Goal: Task Accomplishment & Management: Complete application form

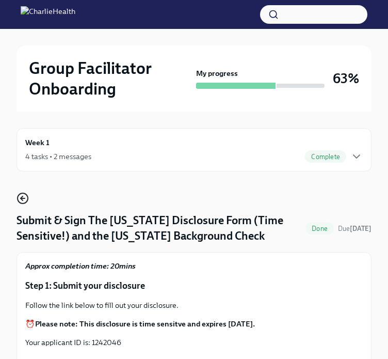
click at [25, 196] on icon "button" at bounding box center [23, 198] width 12 height 12
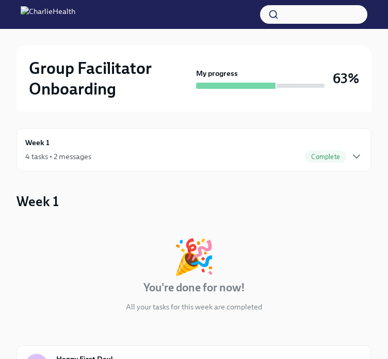
click at [74, 241] on div "🎉 You're done for now! All your tasks for this week are completed" at bounding box center [194, 276] width 355 height 72
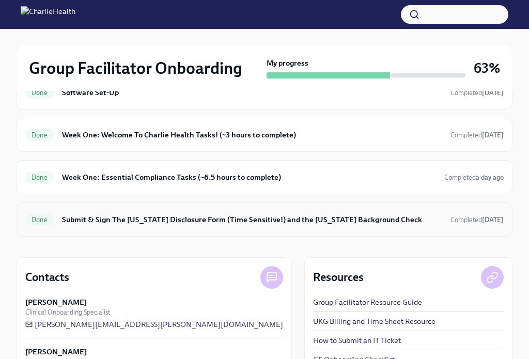
scroll to position [430, 0]
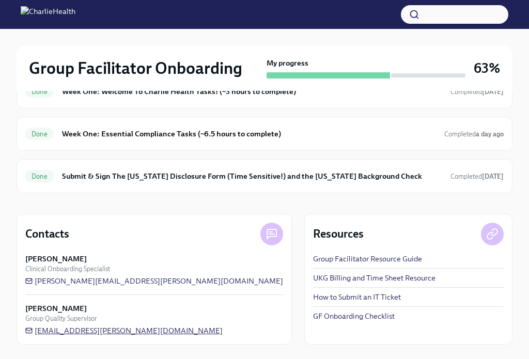
drag, startPoint x: 166, startPoint y: 329, endPoint x: 35, endPoint y: 330, distance: 131.1
click at [35, 330] on div "[PERSON_NAME] Group Quality Supervisor [EMAIL_ADDRESS][PERSON_NAME][DOMAIN_NAME]" at bounding box center [154, 319] width 258 height 33
drag, startPoint x: 178, startPoint y: 328, endPoint x: 20, endPoint y: 331, distance: 157.5
click at [20, 331] on div "Contacts [PERSON_NAME] Clinical Onboarding Specialist [PERSON_NAME][EMAIL_ADDRE…" at bounding box center [154, 279] width 275 height 131
click at [27, 327] on icon at bounding box center [28, 330] width 7 height 7
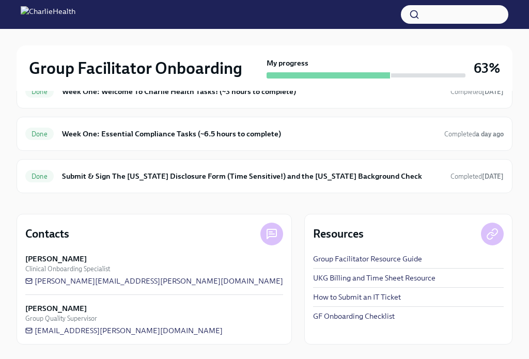
click at [209, 338] on div "Contacts [PERSON_NAME] Clinical Onboarding Specialist [PERSON_NAME][EMAIL_ADDRE…" at bounding box center [154, 279] width 275 height 131
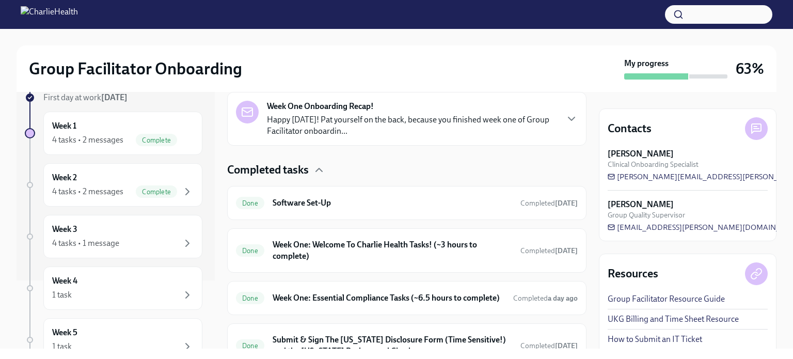
scroll to position [302, 0]
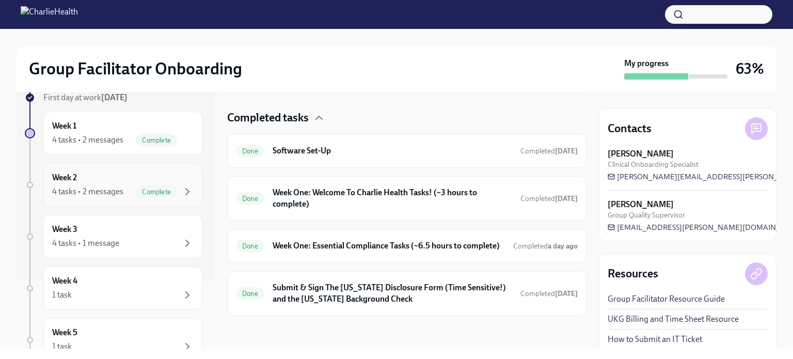
click at [137, 188] on span "Complete" at bounding box center [156, 192] width 41 height 8
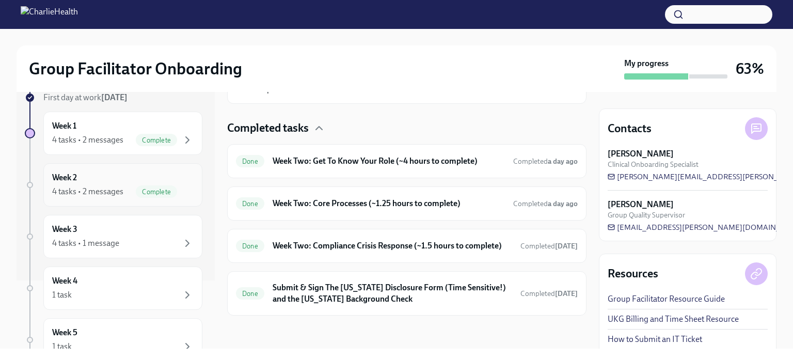
scroll to position [299, 0]
click at [180, 177] on div "Week 2 4 tasks • 2 messages Complete" at bounding box center [122, 185] width 141 height 26
click at [97, 170] on div "Week 2 4 tasks • 2 messages Complete" at bounding box center [122, 184] width 159 height 43
click at [89, 180] on div "Week 2 4 tasks • 2 messages Complete" at bounding box center [122, 185] width 141 height 26
click at [117, 234] on div "Week 3 4 tasks • 1 message" at bounding box center [122, 237] width 141 height 26
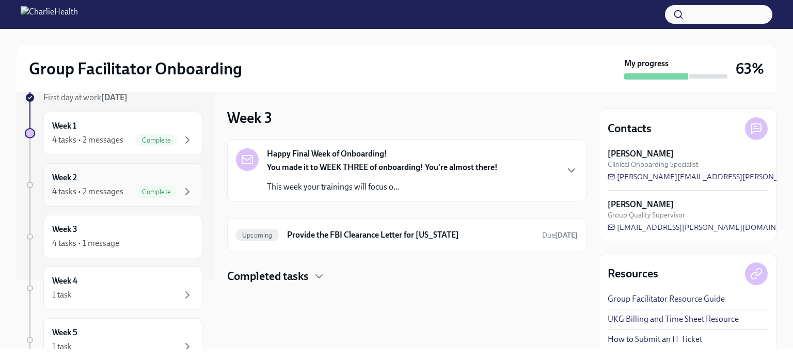
click at [88, 168] on div "Week 2 4 tasks • 2 messages Complete" at bounding box center [122, 184] width 159 height 43
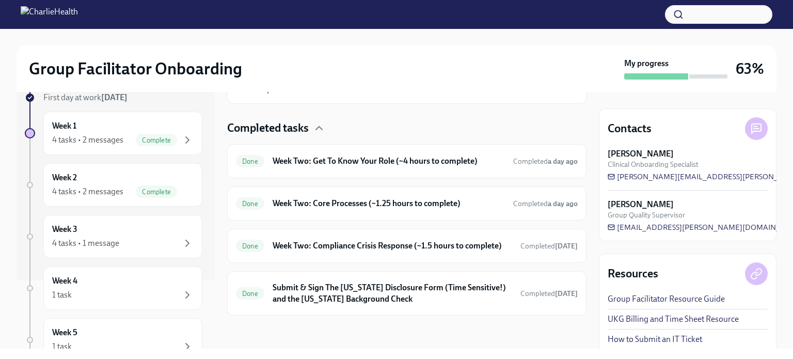
scroll to position [299, 0]
click at [151, 231] on div "Week 3 4 tasks • 1 message" at bounding box center [122, 237] width 141 height 26
